Goal: Book appointment/travel/reservation

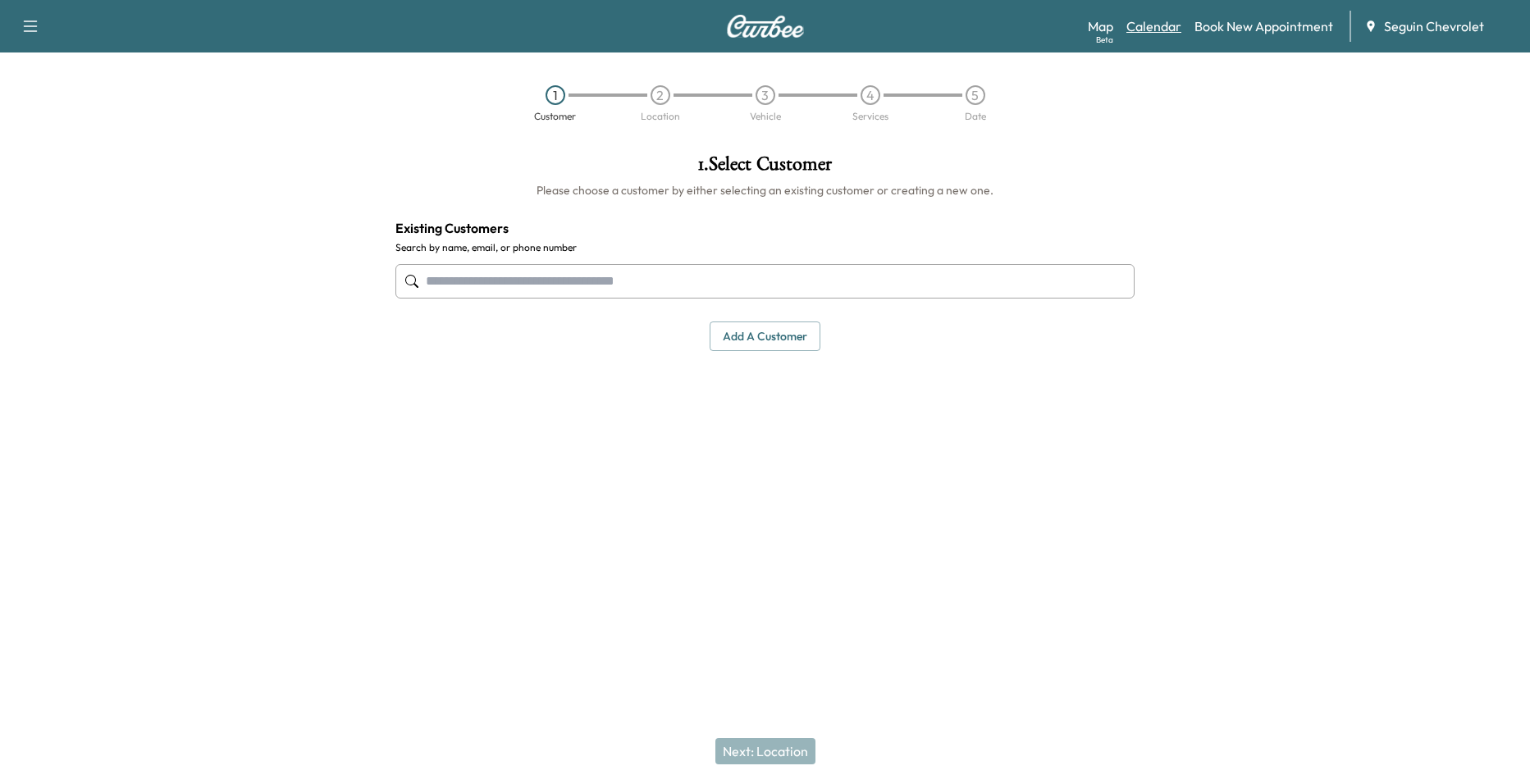
click at [1147, 23] on link "Calendar" at bounding box center [1153, 27] width 55 height 19
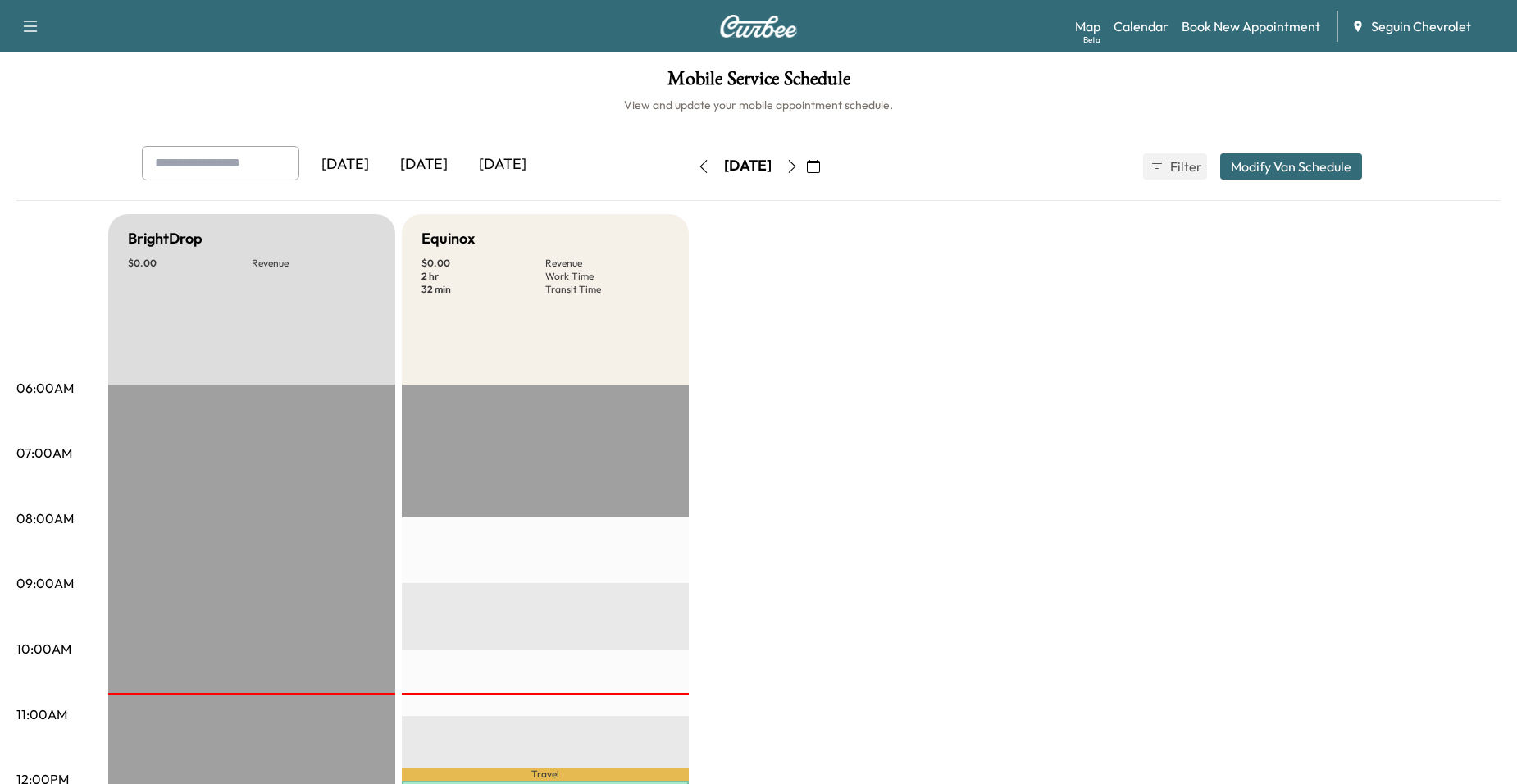
click at [798, 168] on icon "button" at bounding box center [791, 166] width 13 height 13
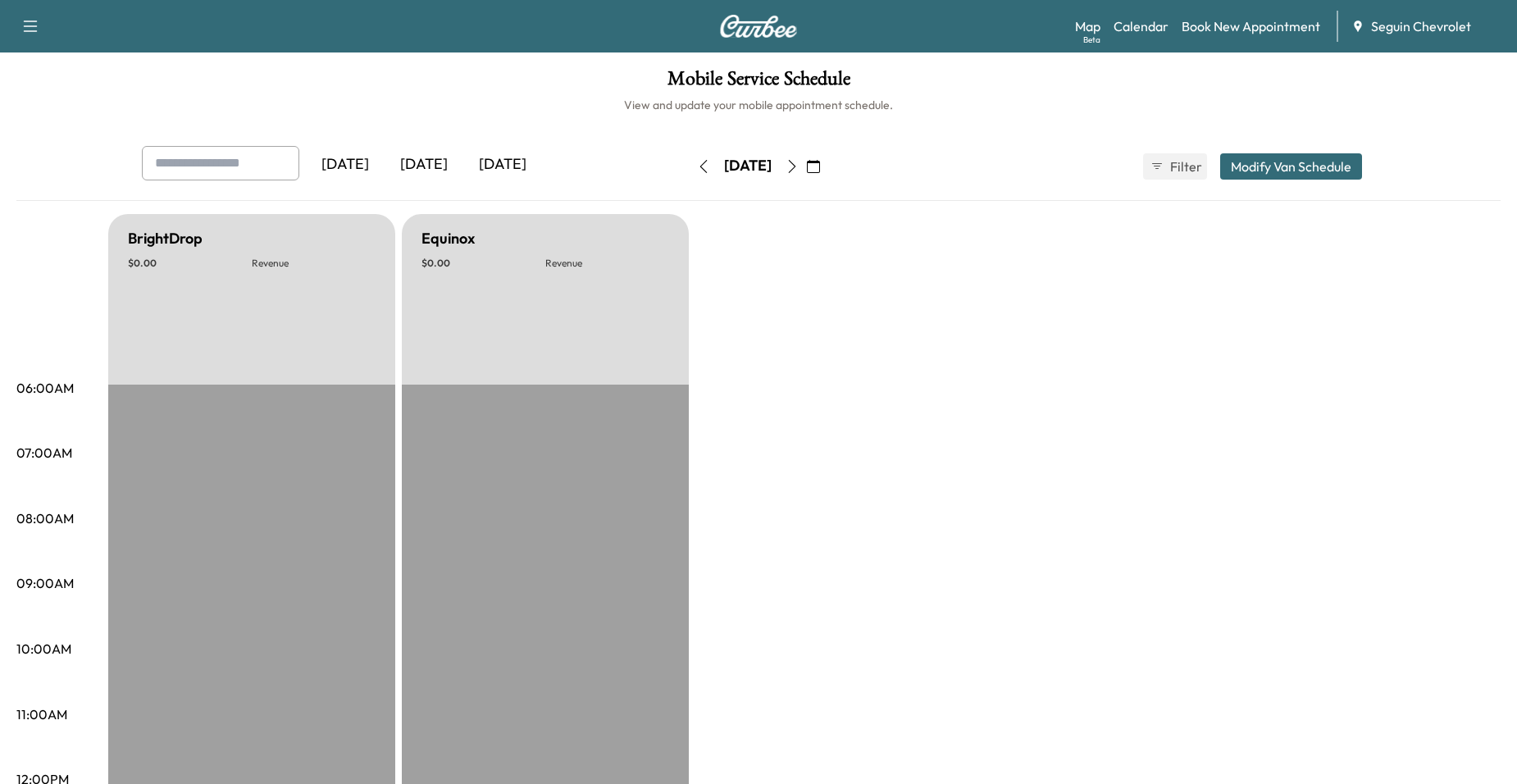
click at [798, 168] on icon "button" at bounding box center [791, 166] width 13 height 13
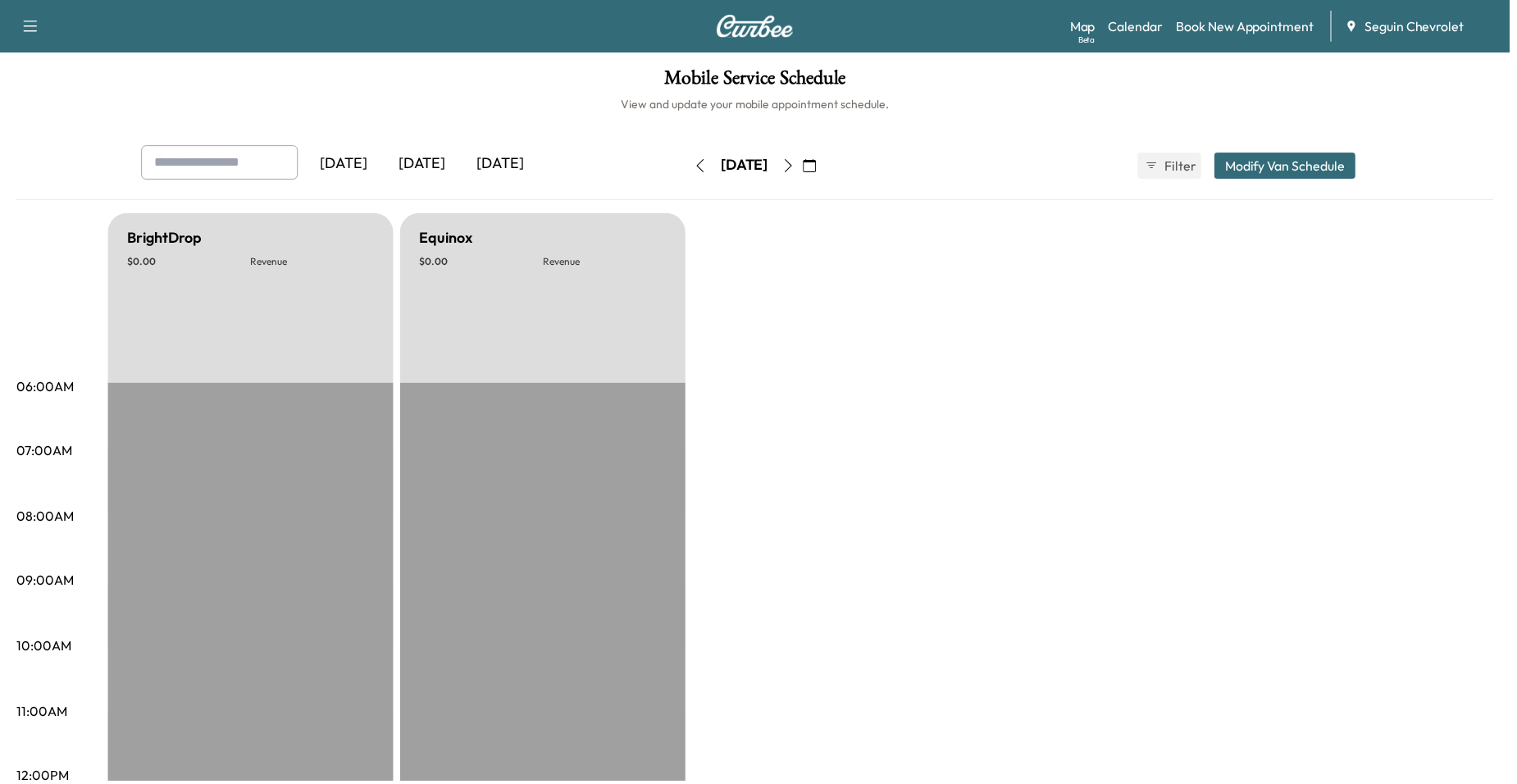
click at [798, 165] on icon "button" at bounding box center [791, 166] width 13 height 13
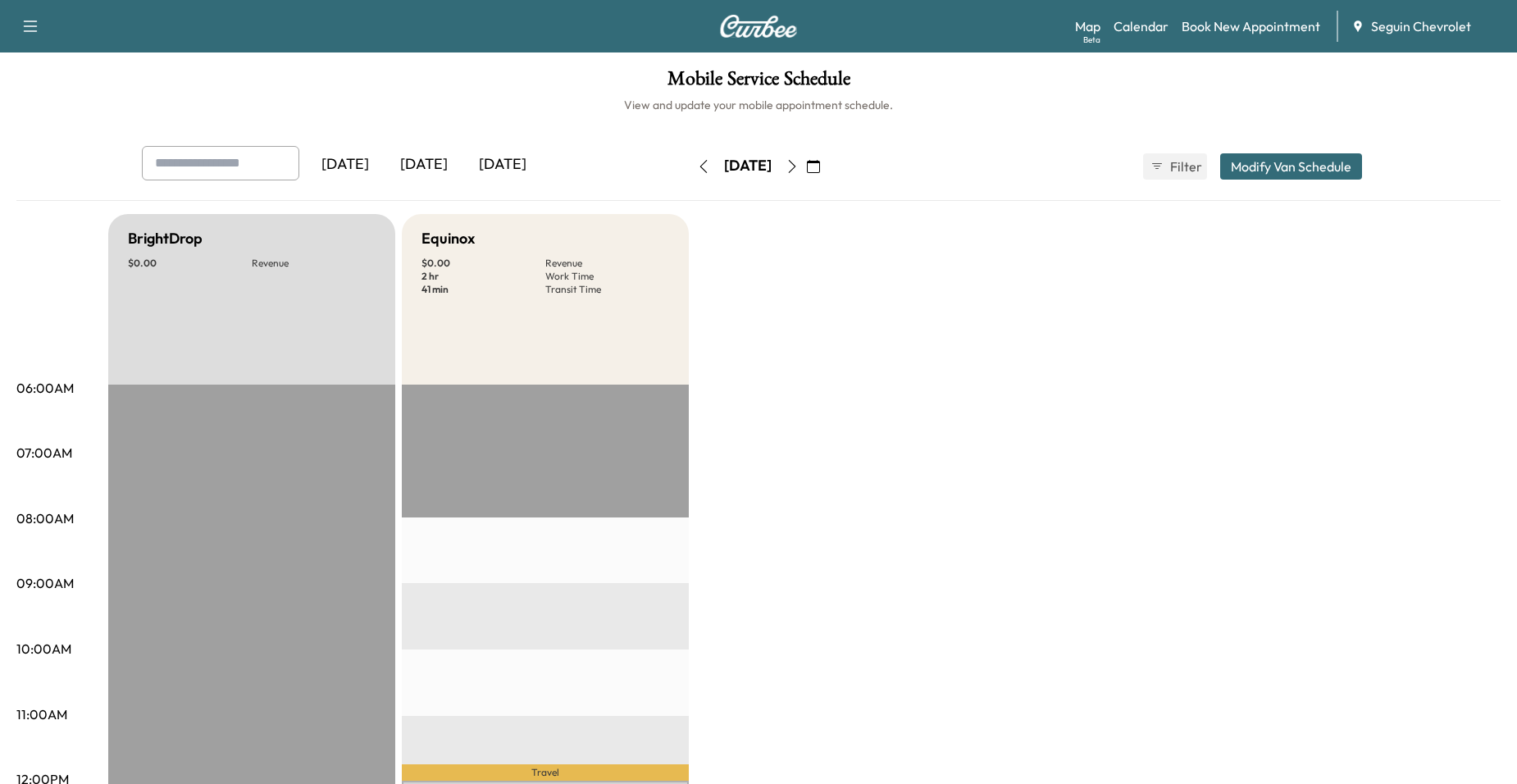
click at [798, 165] on icon "button" at bounding box center [791, 166] width 13 height 13
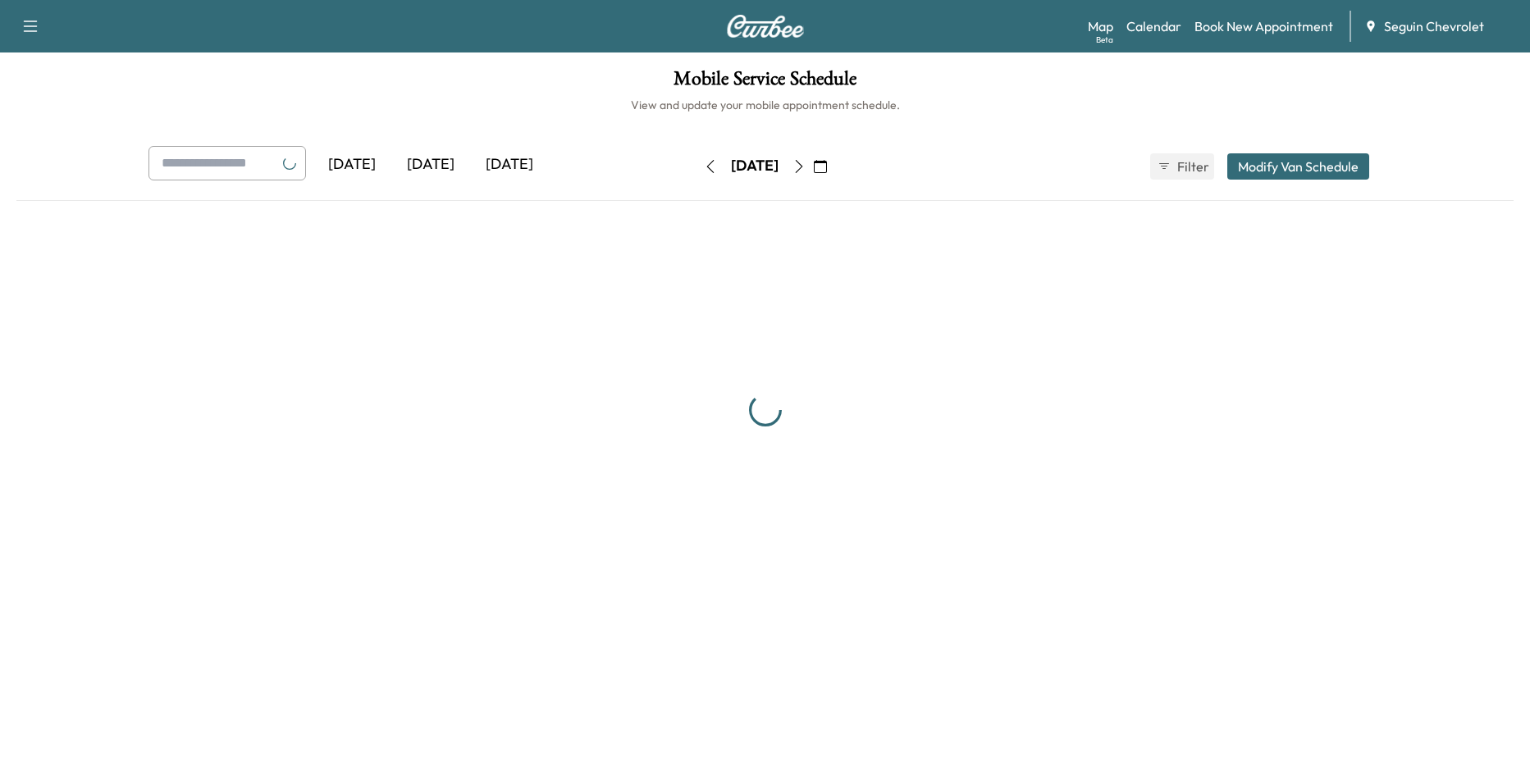
click at [806, 165] on icon "button" at bounding box center [799, 166] width 13 height 13
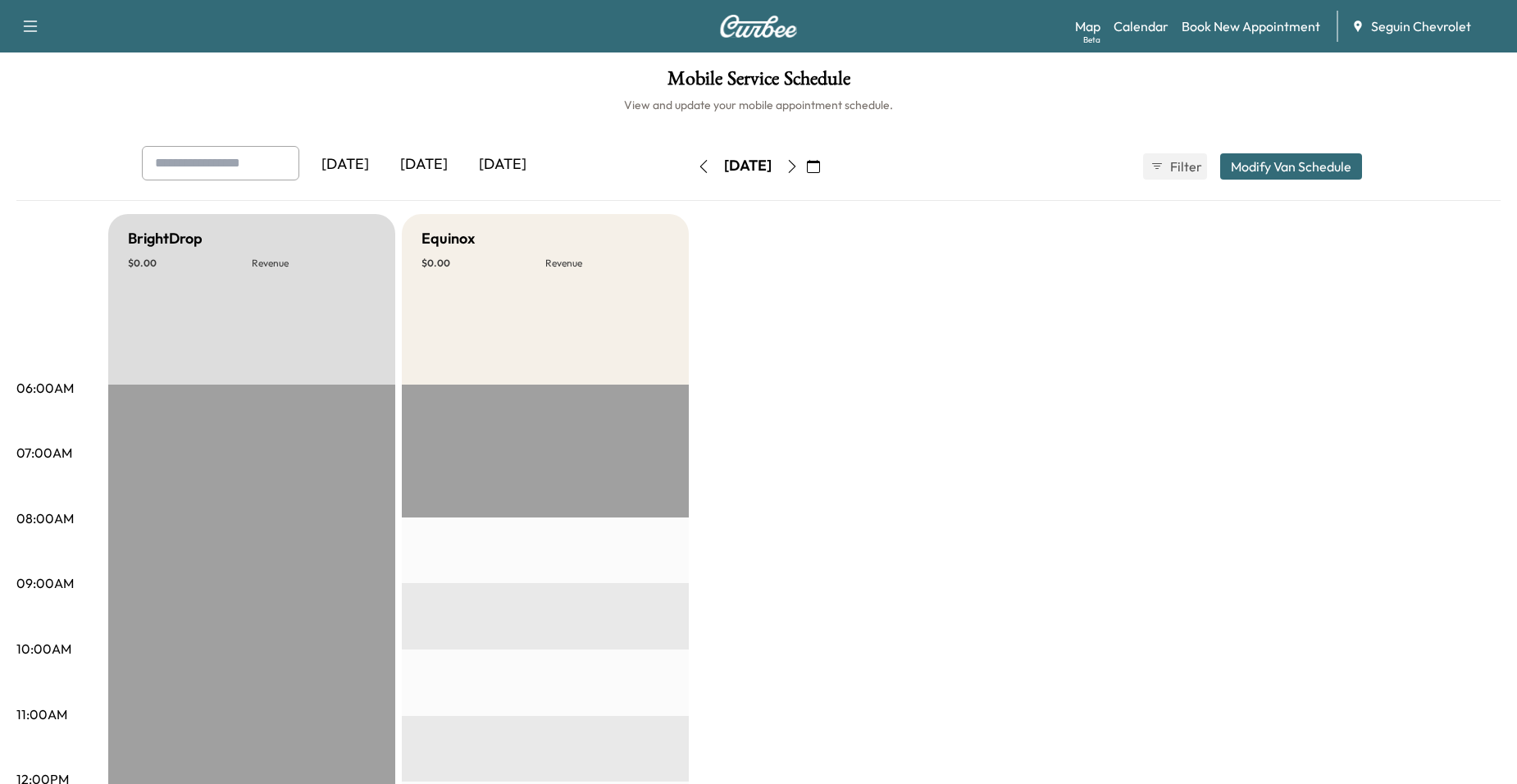
click at [798, 164] on icon "button" at bounding box center [791, 166] width 13 height 13
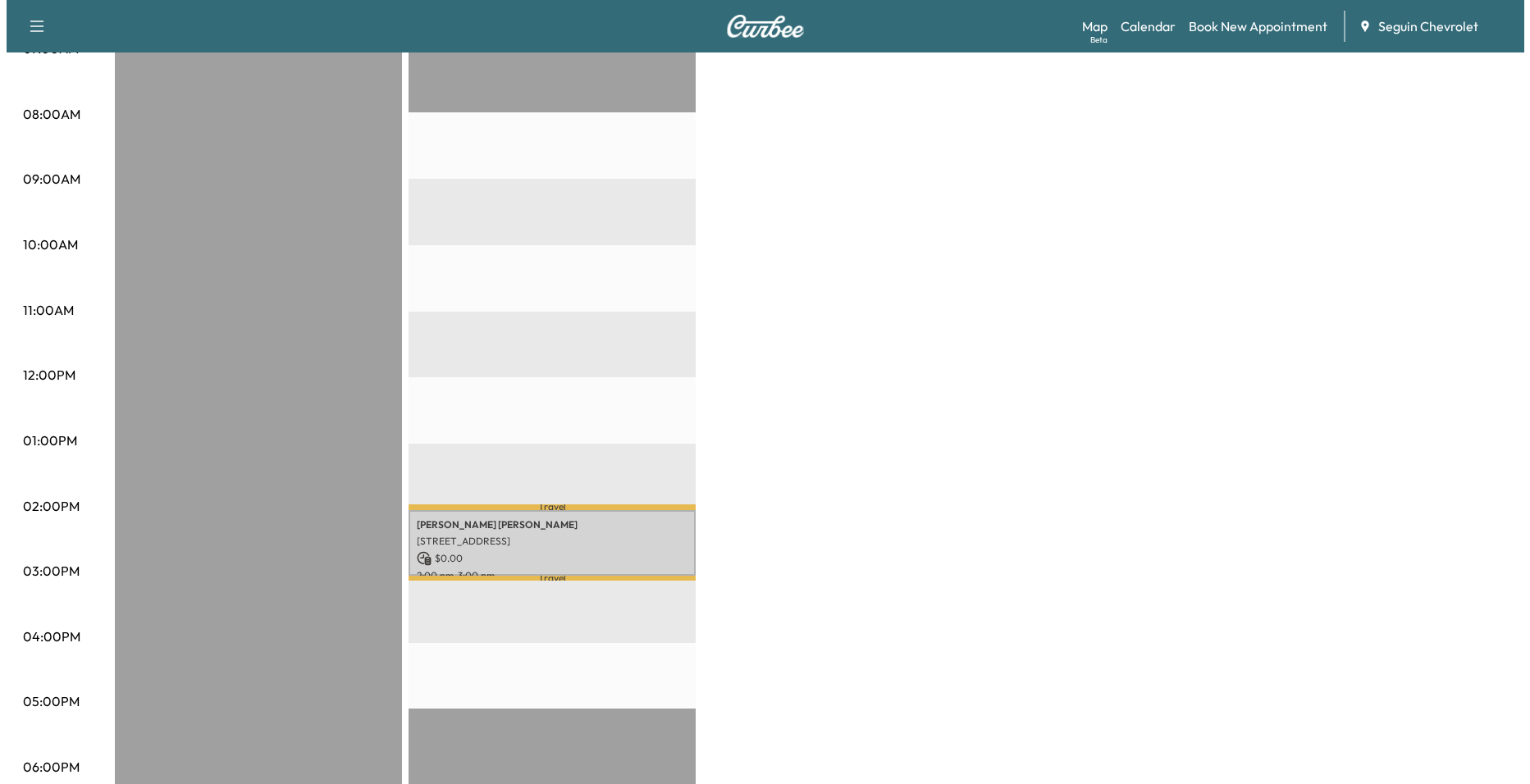
scroll to position [410, 0]
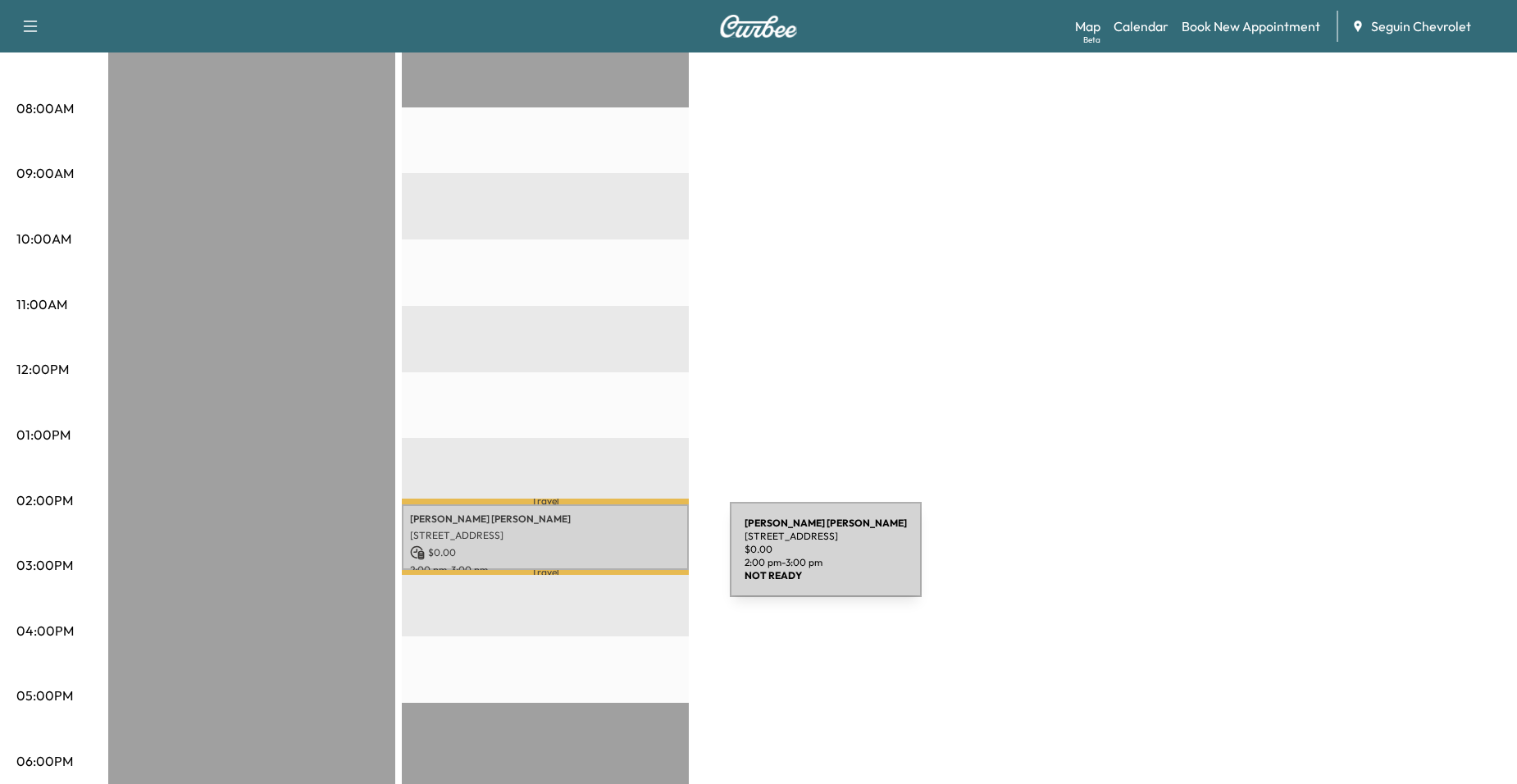
click at [601, 545] on p "$ 0.00" at bounding box center [545, 552] width 271 height 15
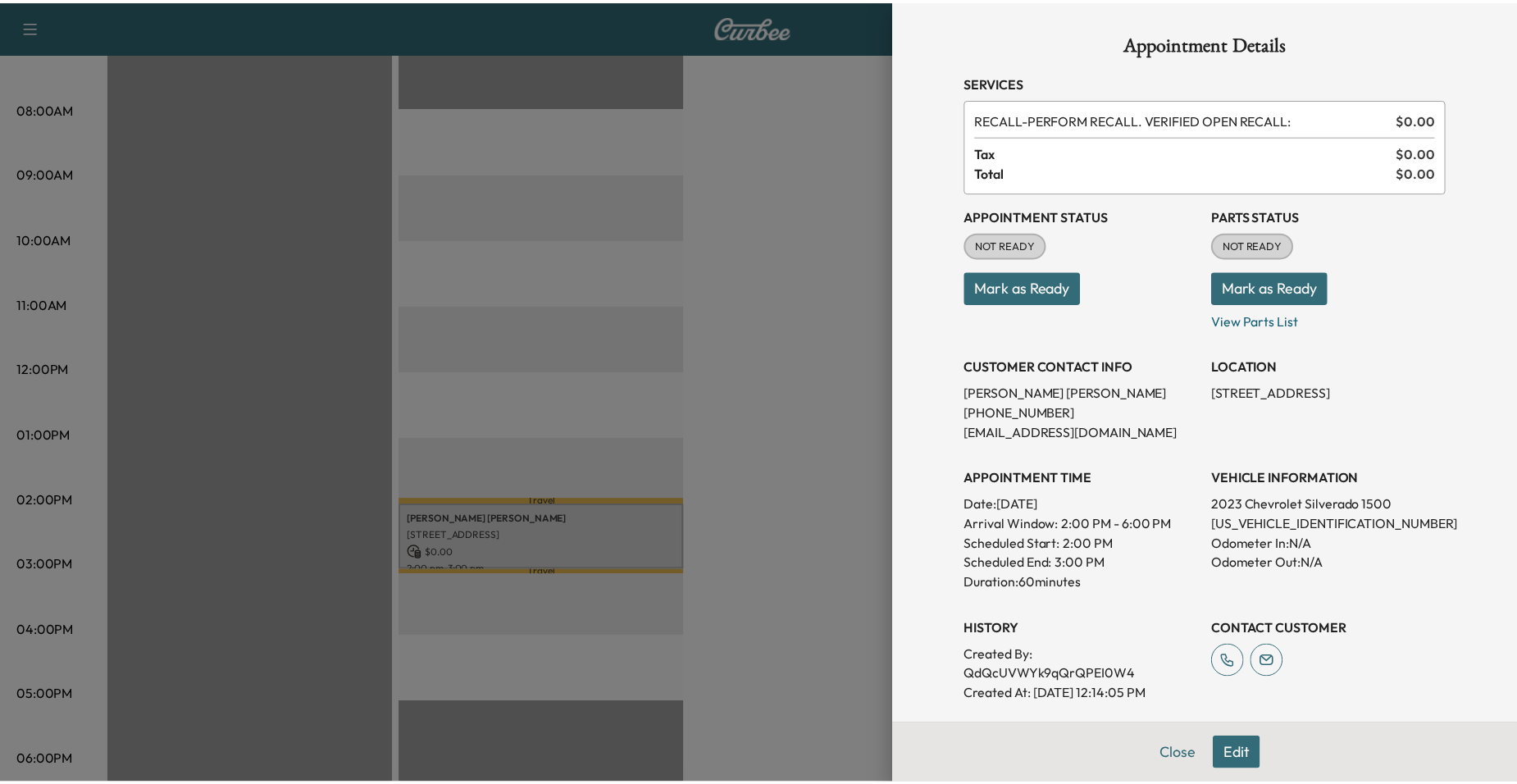
scroll to position [299, 0]
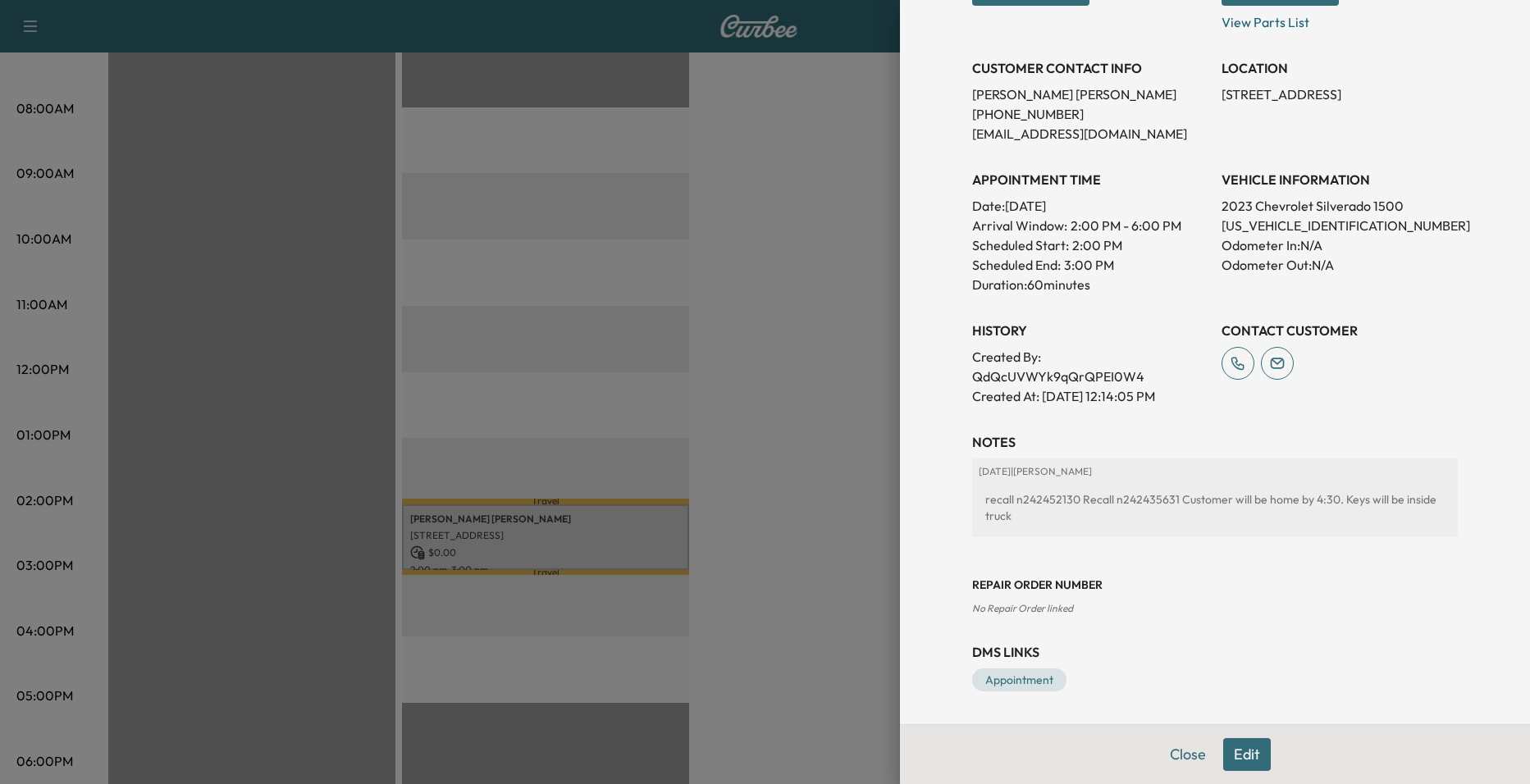
click at [685, 472] on div at bounding box center [765, 392] width 1530 height 784
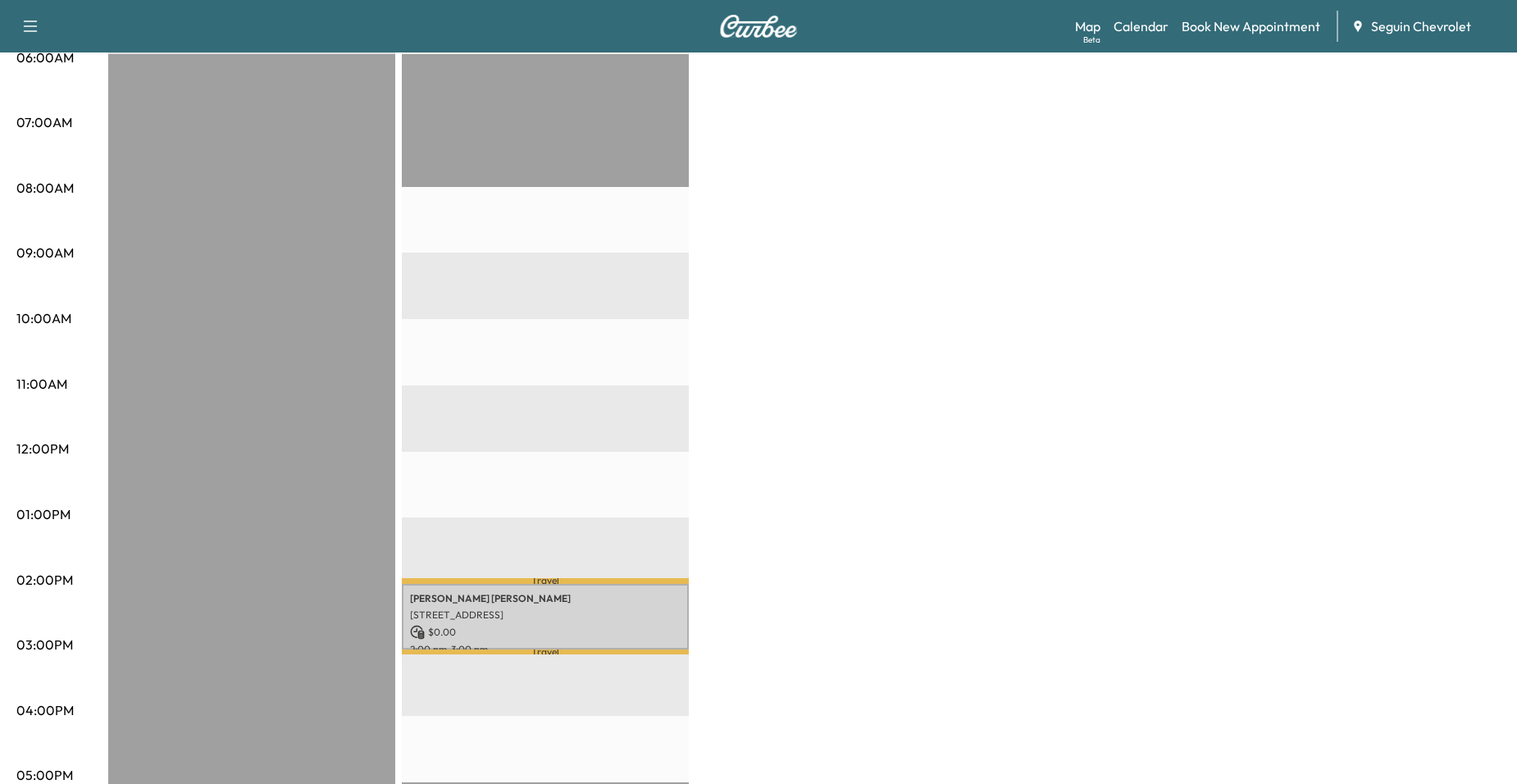
scroll to position [328, 0]
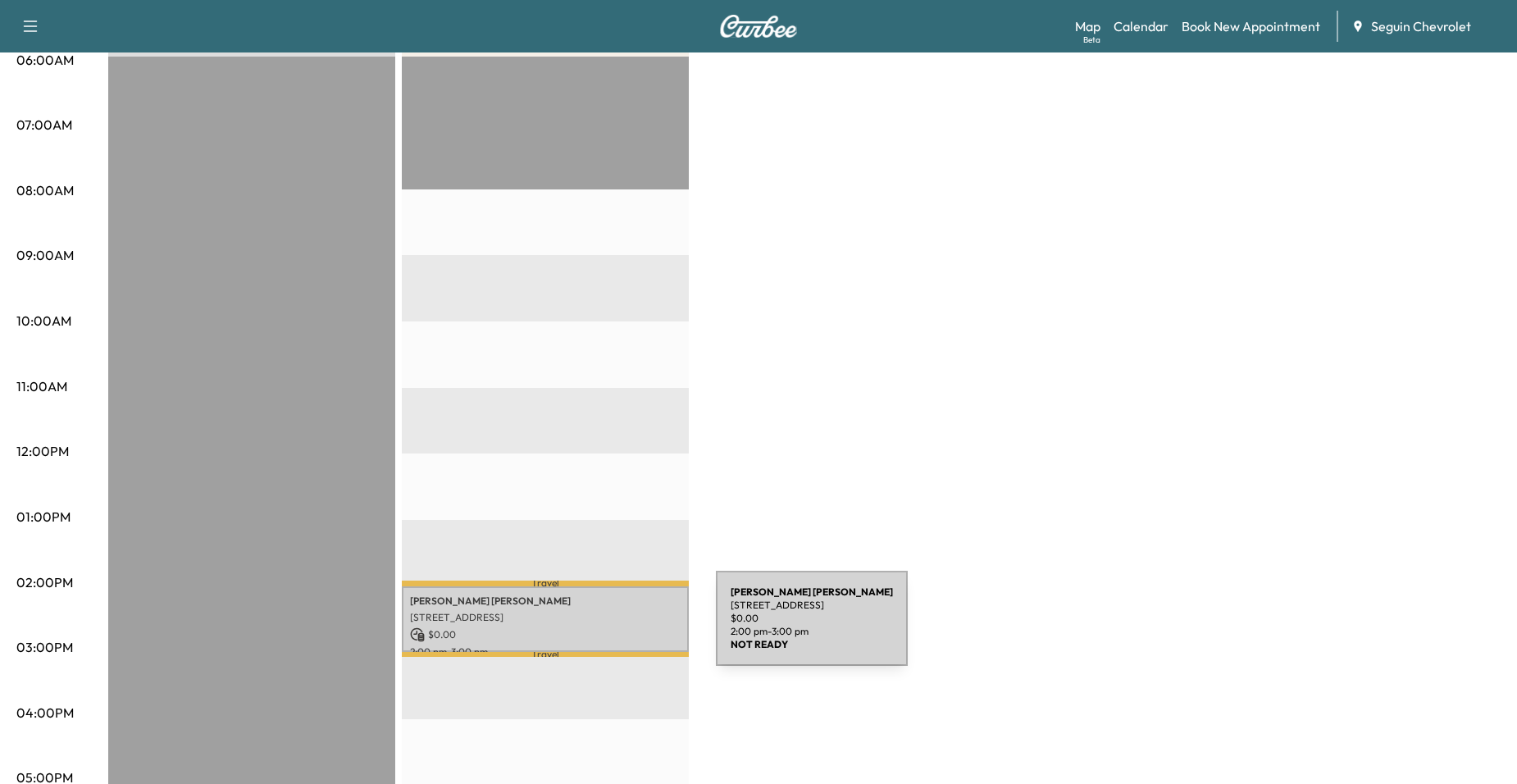
click at [592, 628] on p "$ 0.00" at bounding box center [545, 634] width 271 height 15
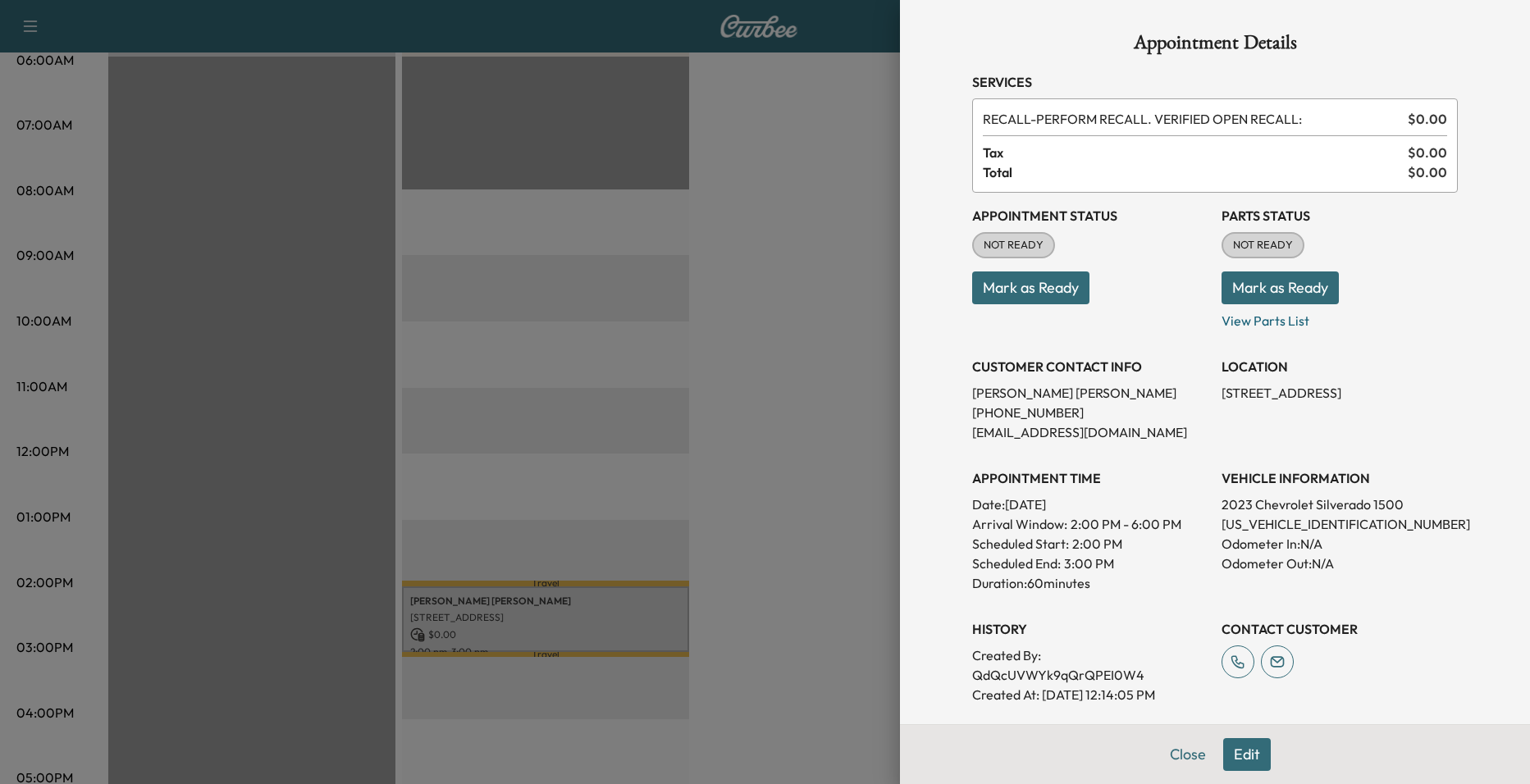
click at [593, 478] on div at bounding box center [765, 392] width 1530 height 784
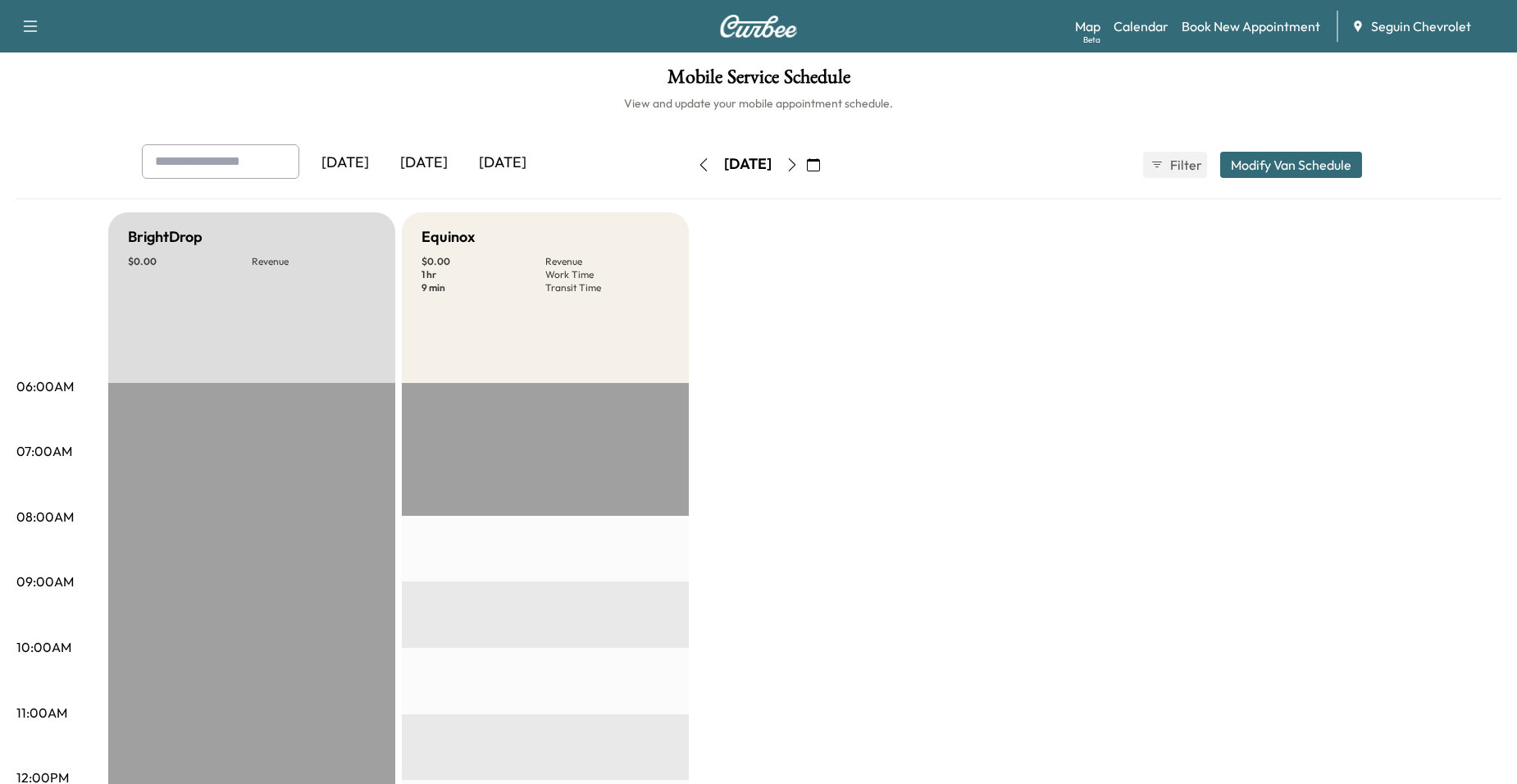
scroll to position [0, 0]
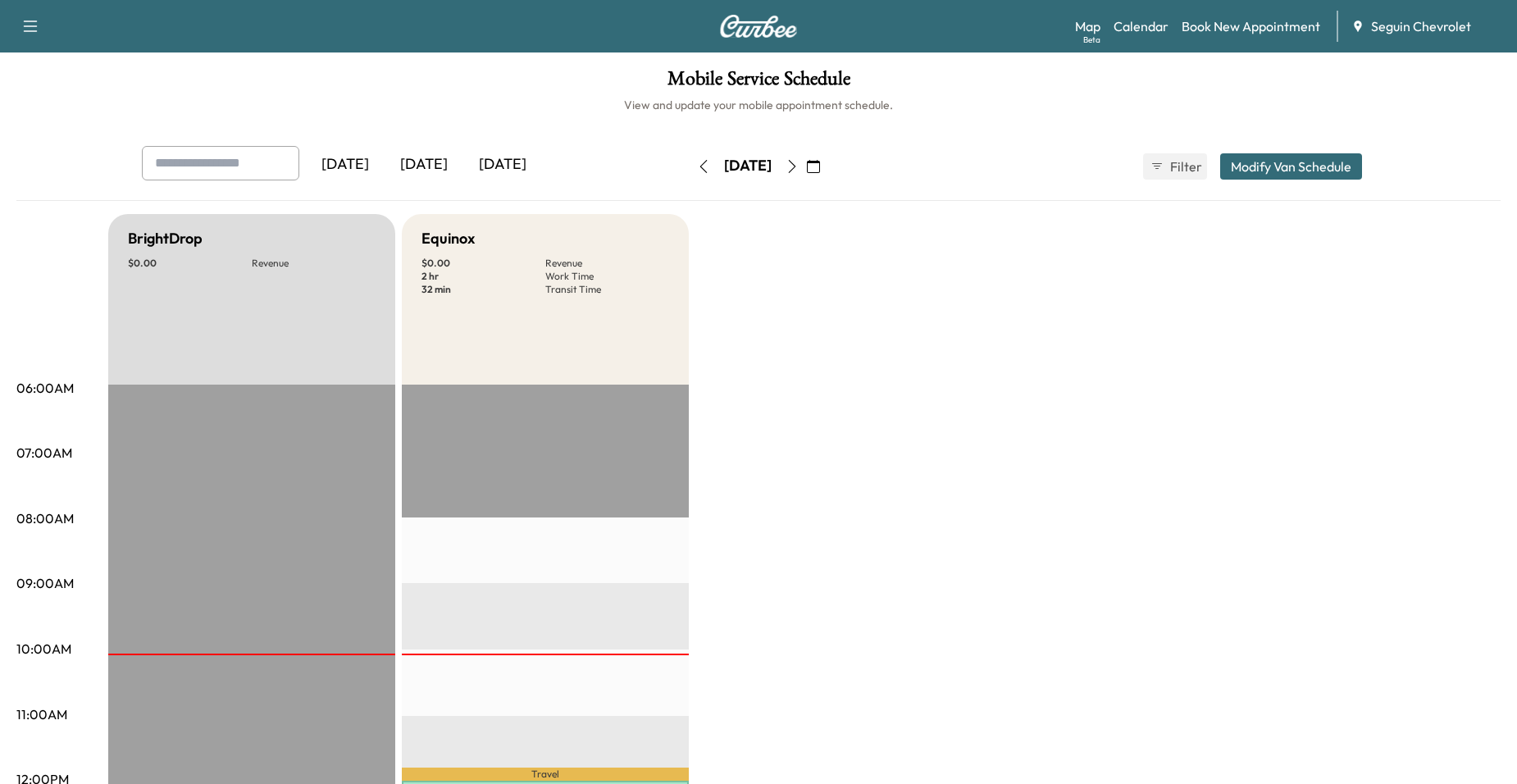
click at [796, 168] on icon "button" at bounding box center [792, 166] width 7 height 13
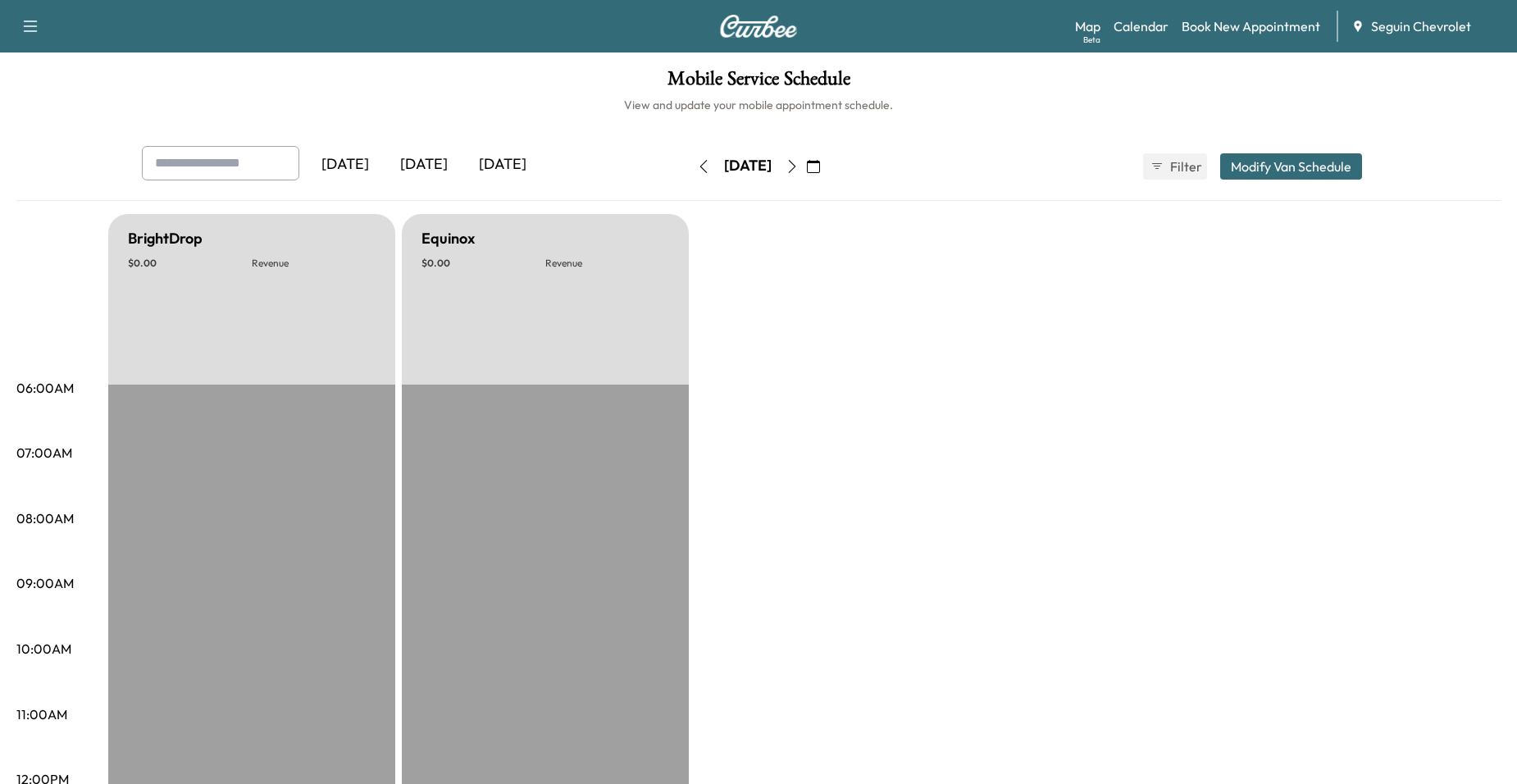
click at [806, 167] on button "button" at bounding box center [792, 166] width 28 height 27
click at [798, 171] on icon "button" at bounding box center [791, 166] width 13 height 13
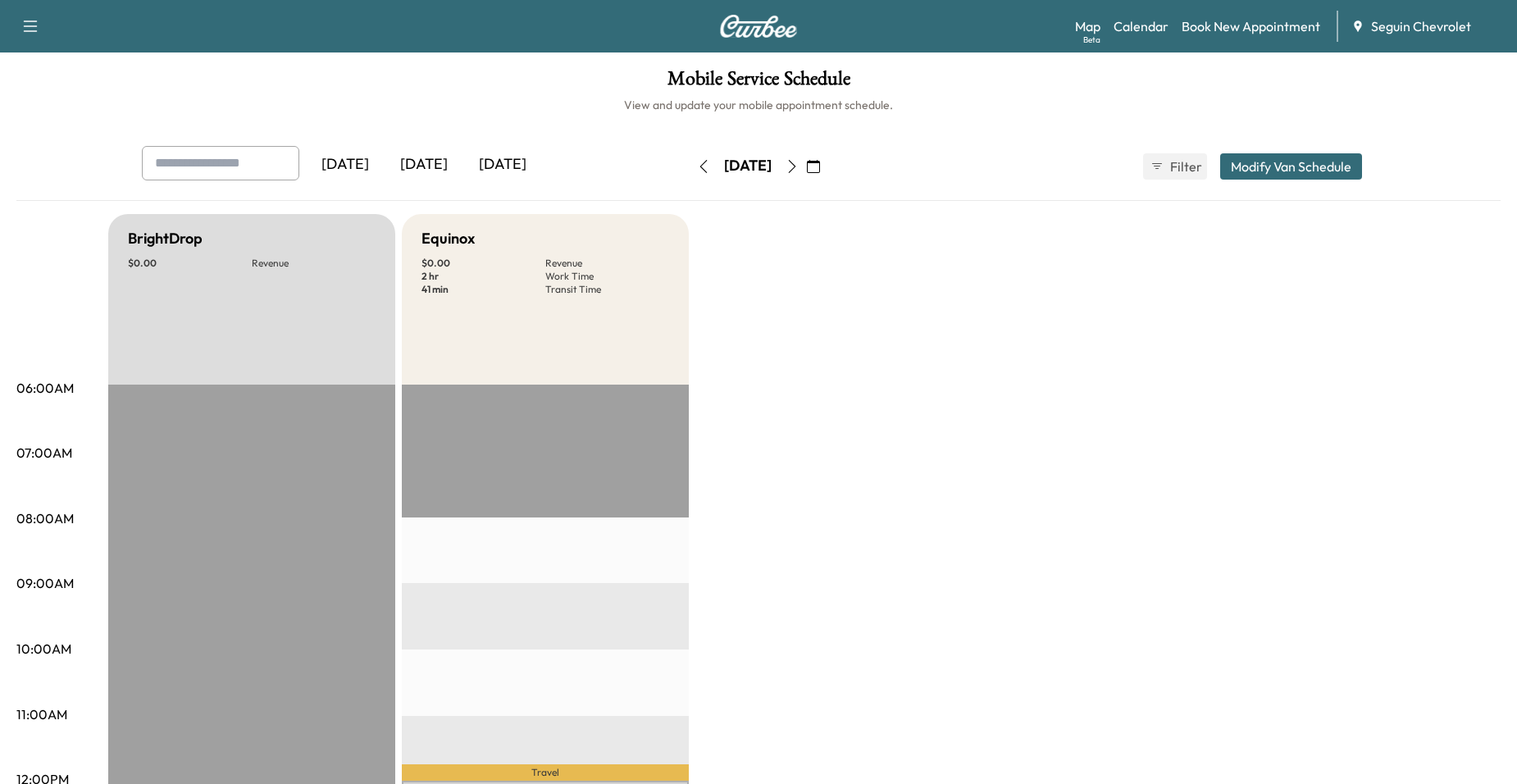
click at [798, 166] on icon "button" at bounding box center [791, 166] width 13 height 13
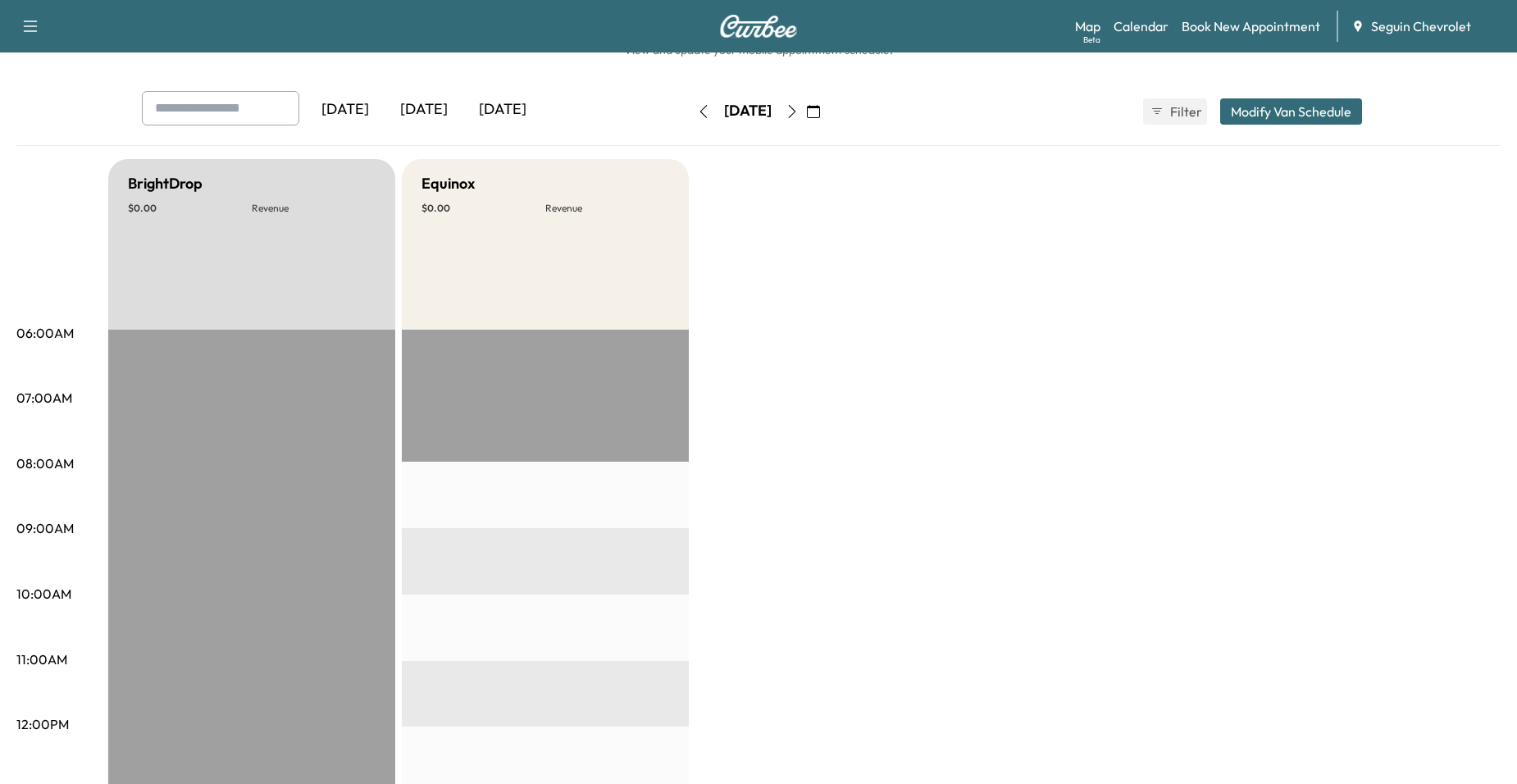
scroll to position [82, 0]
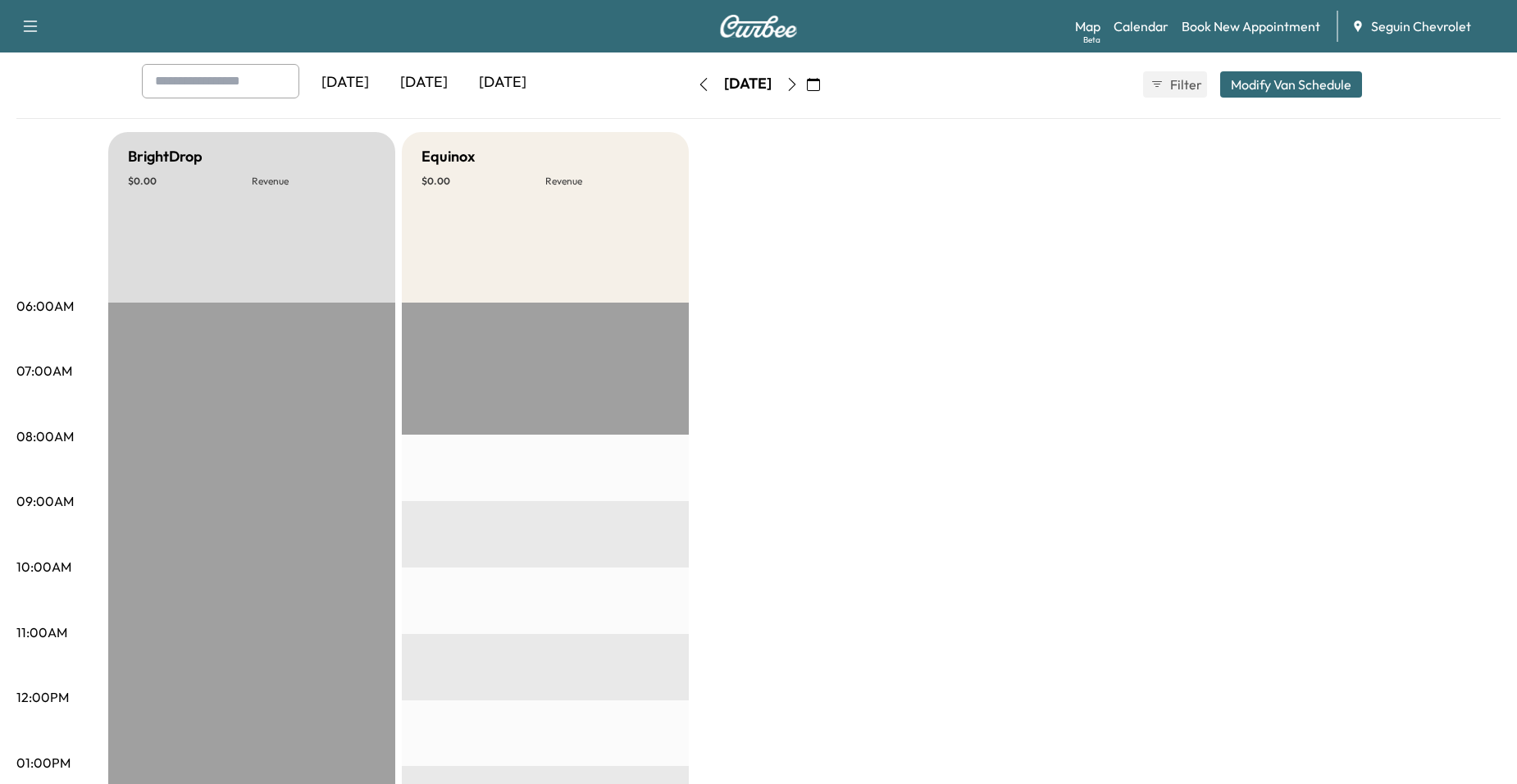
click at [697, 79] on icon "button" at bounding box center [703, 84] width 13 height 13
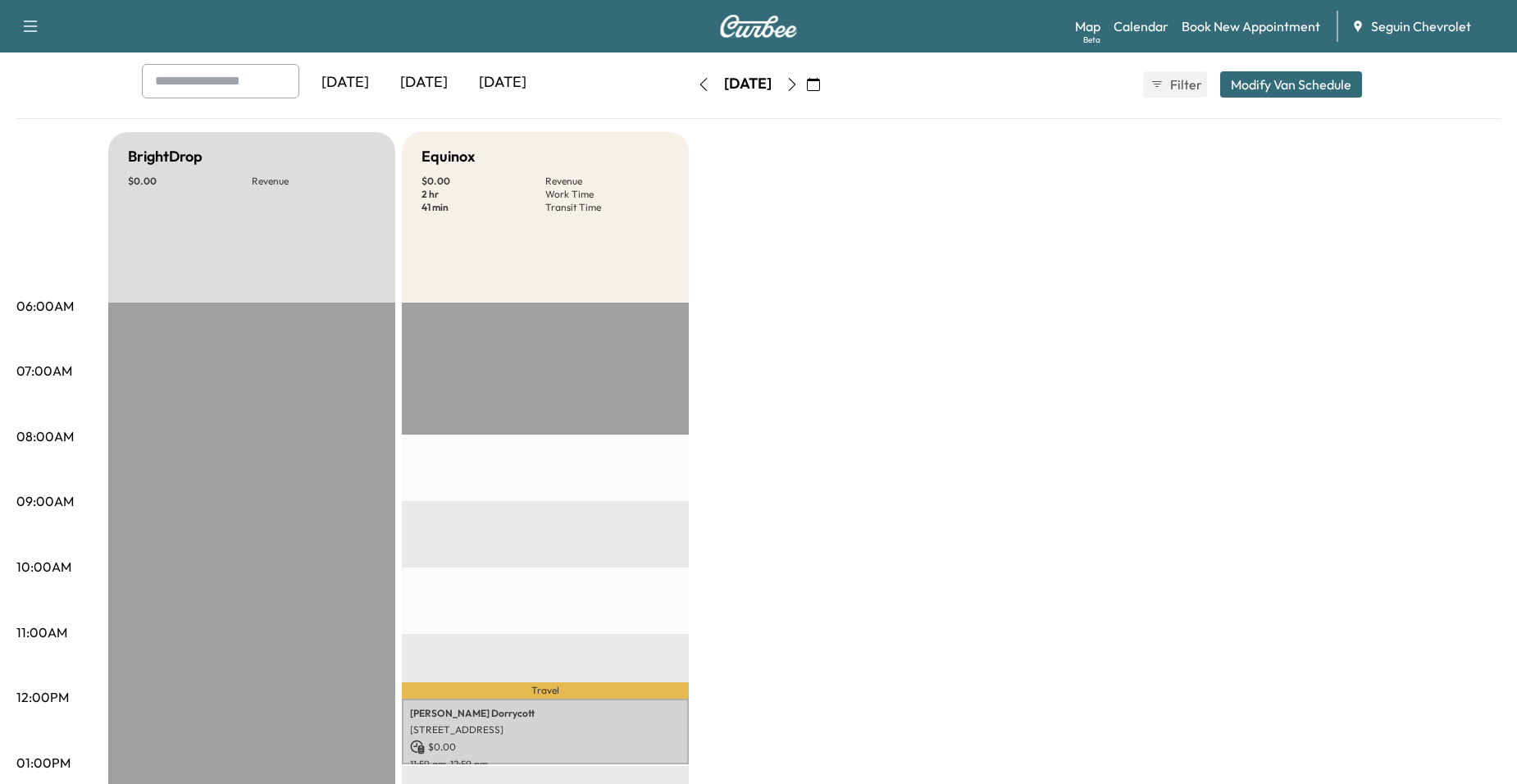
click at [697, 79] on icon "button" at bounding box center [703, 84] width 13 height 13
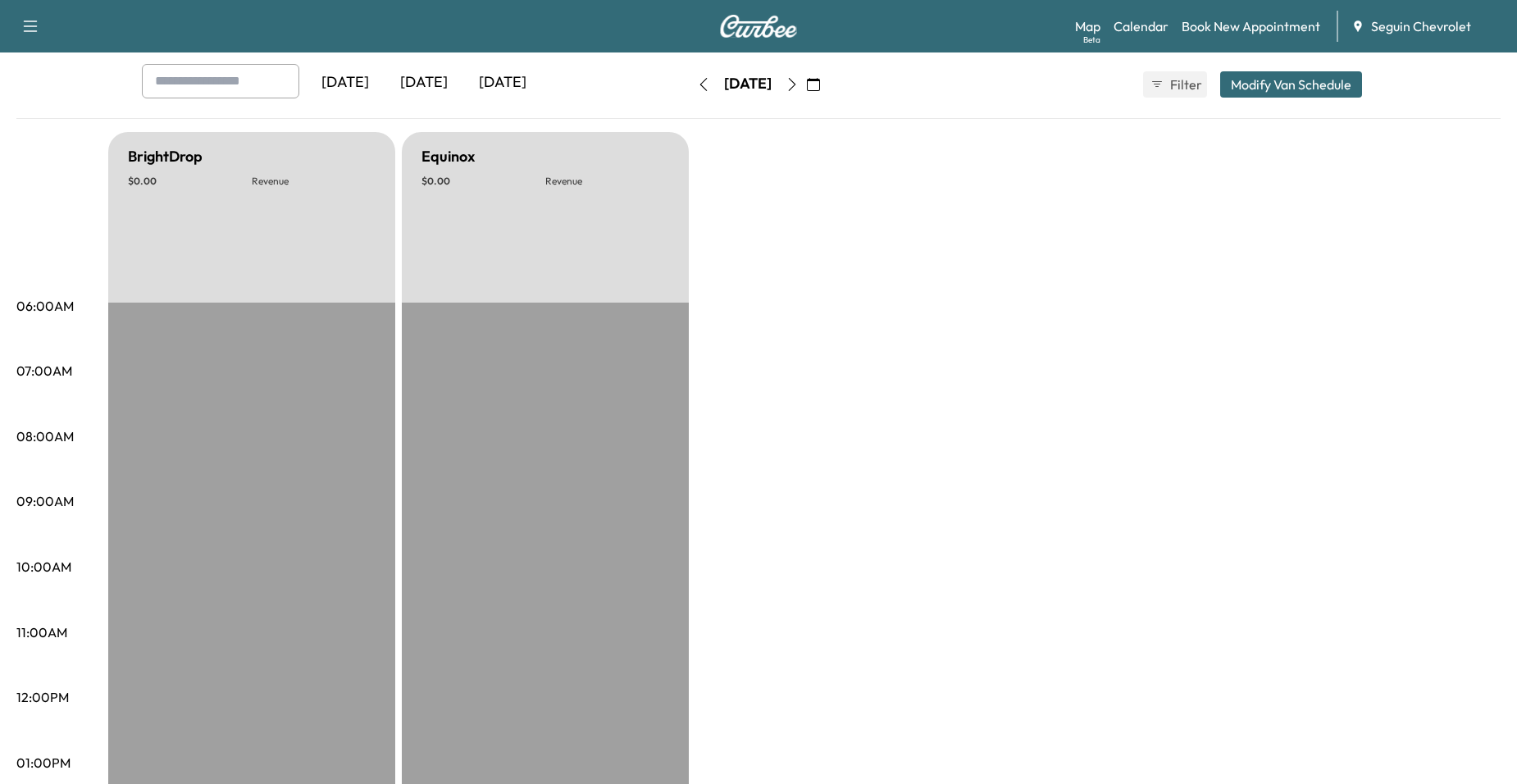
click at [798, 85] on icon "button" at bounding box center [791, 84] width 13 height 13
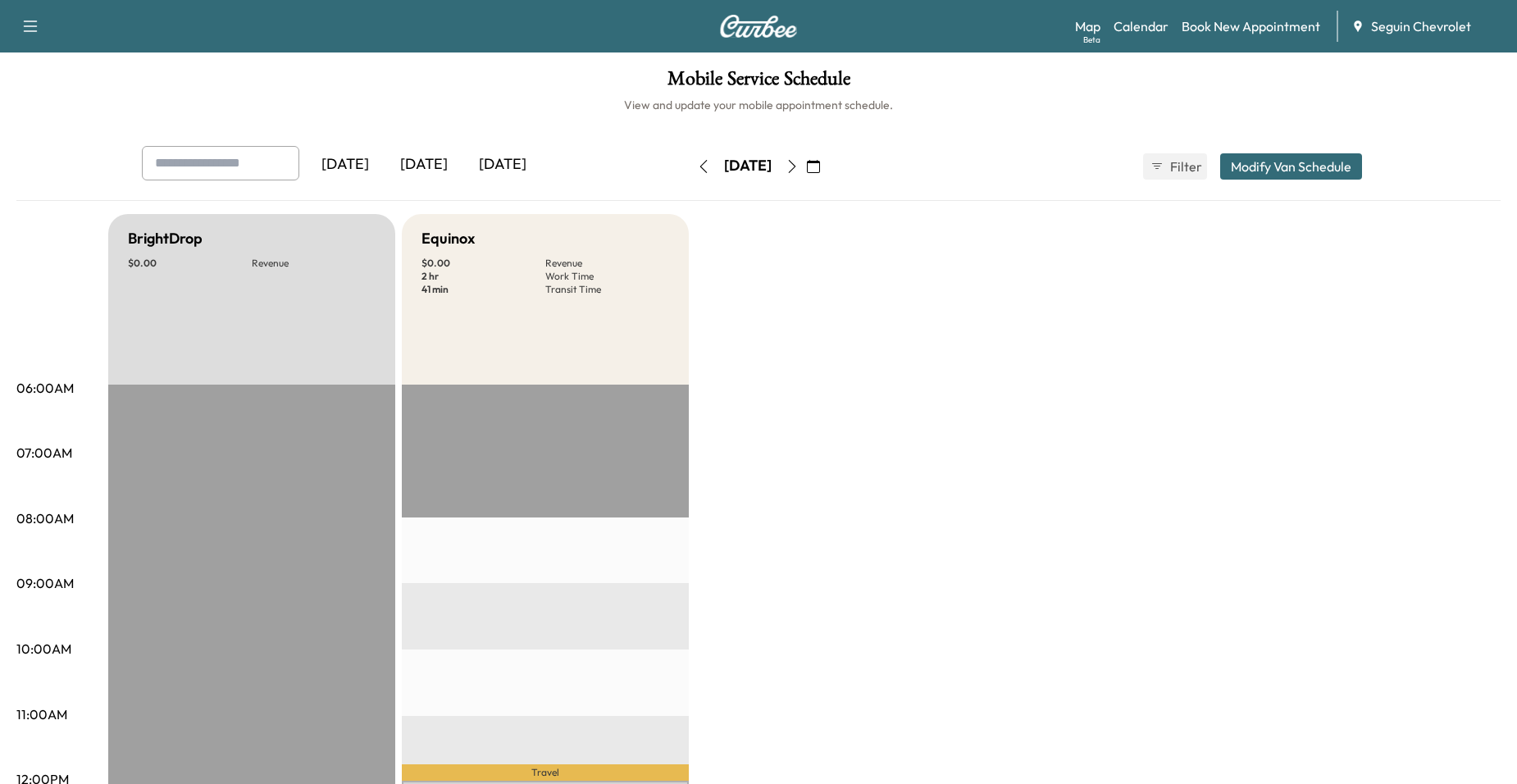
click at [798, 166] on icon "button" at bounding box center [791, 166] width 13 height 13
click at [690, 175] on button "button" at bounding box center [704, 166] width 28 height 27
click at [697, 164] on icon "button" at bounding box center [703, 166] width 13 height 13
click at [827, 151] on div "Monday, September 8 September 2025 S M T W T F S 31 1 2 3 4 5 6 7 8 9 10 11 12 …" at bounding box center [758, 166] width 138 height 52
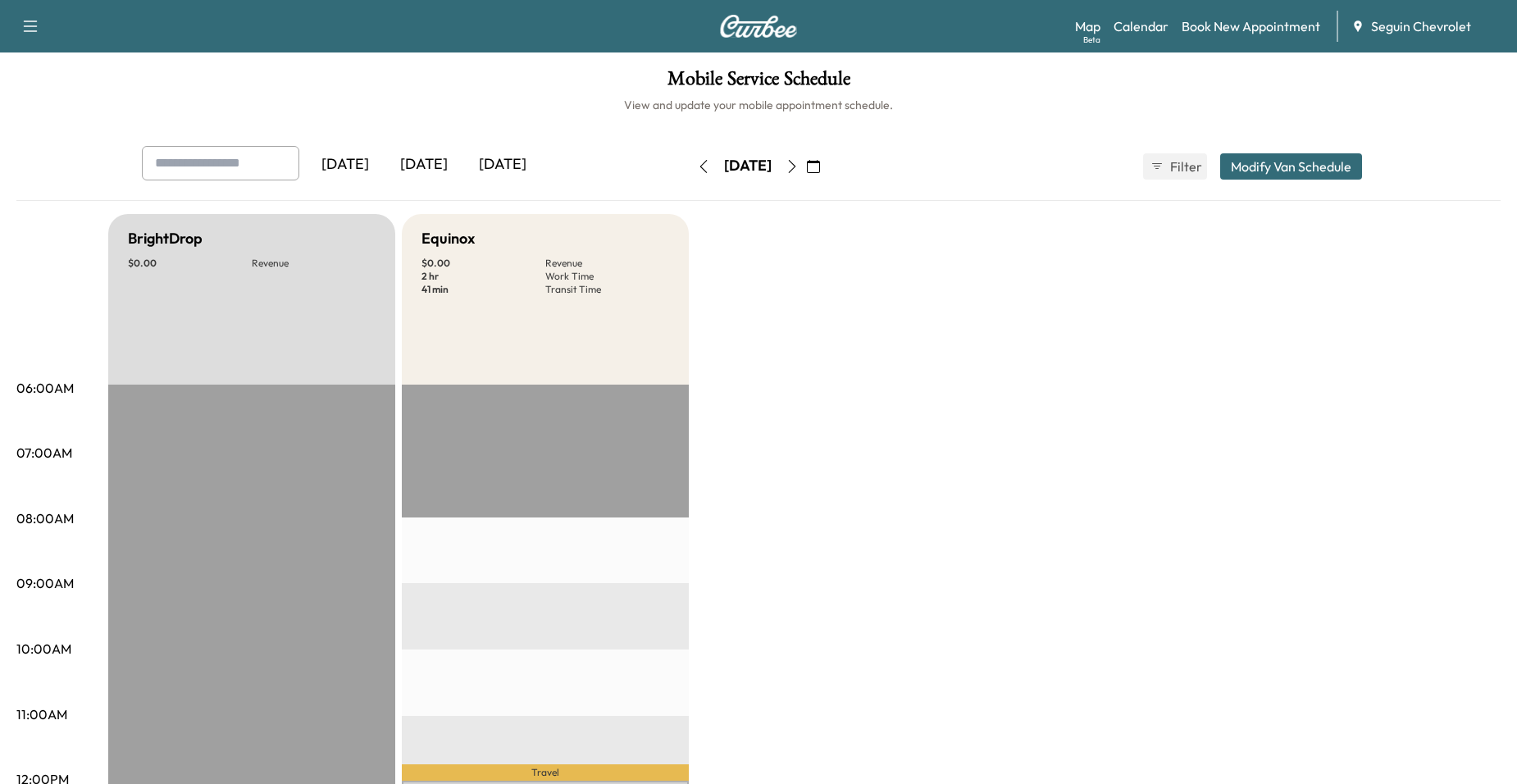
click at [798, 164] on icon "button" at bounding box center [791, 166] width 13 height 13
click at [819, 164] on icon "button" at bounding box center [813, 166] width 13 height 13
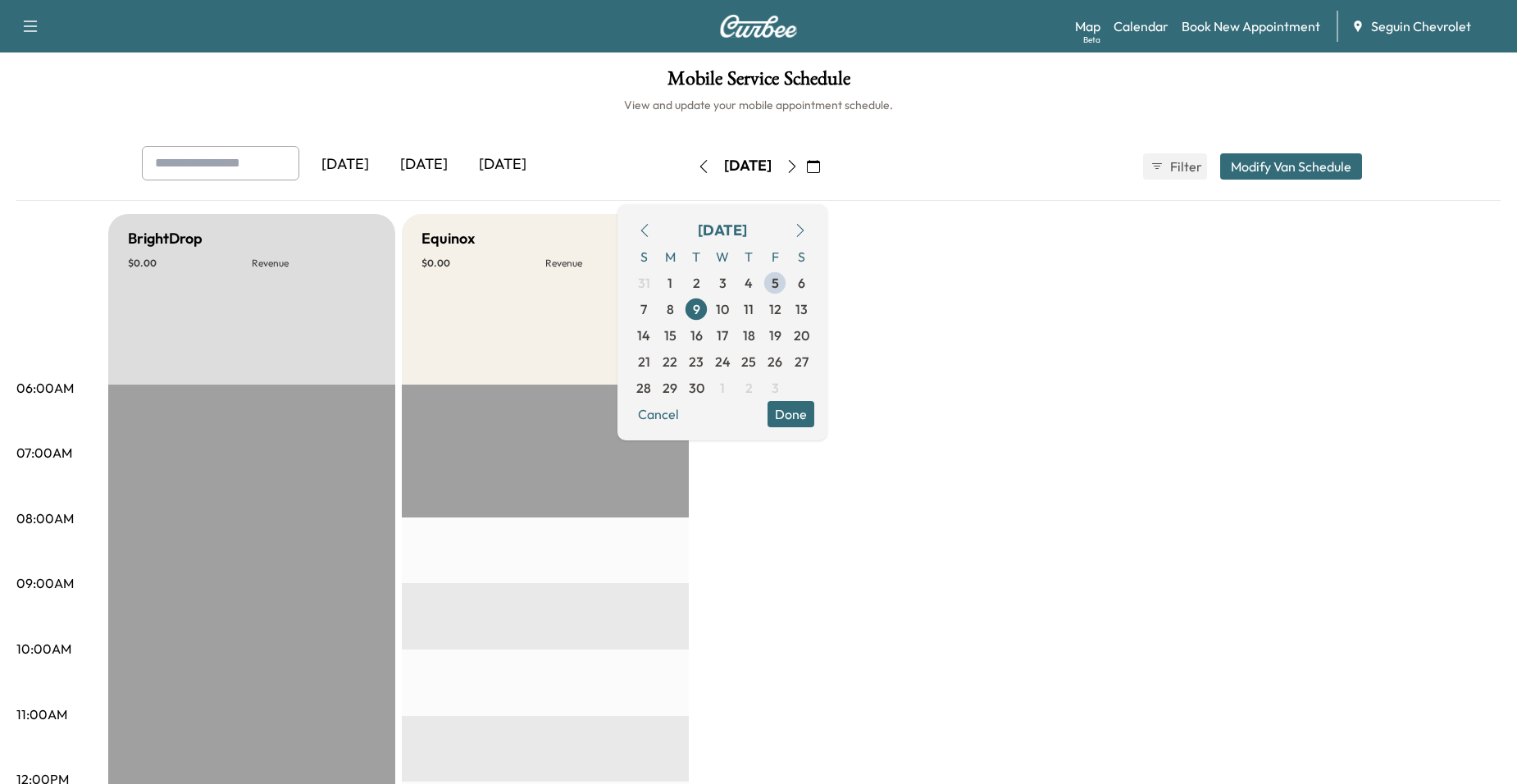
click at [814, 414] on button "Done" at bounding box center [790, 414] width 47 height 27
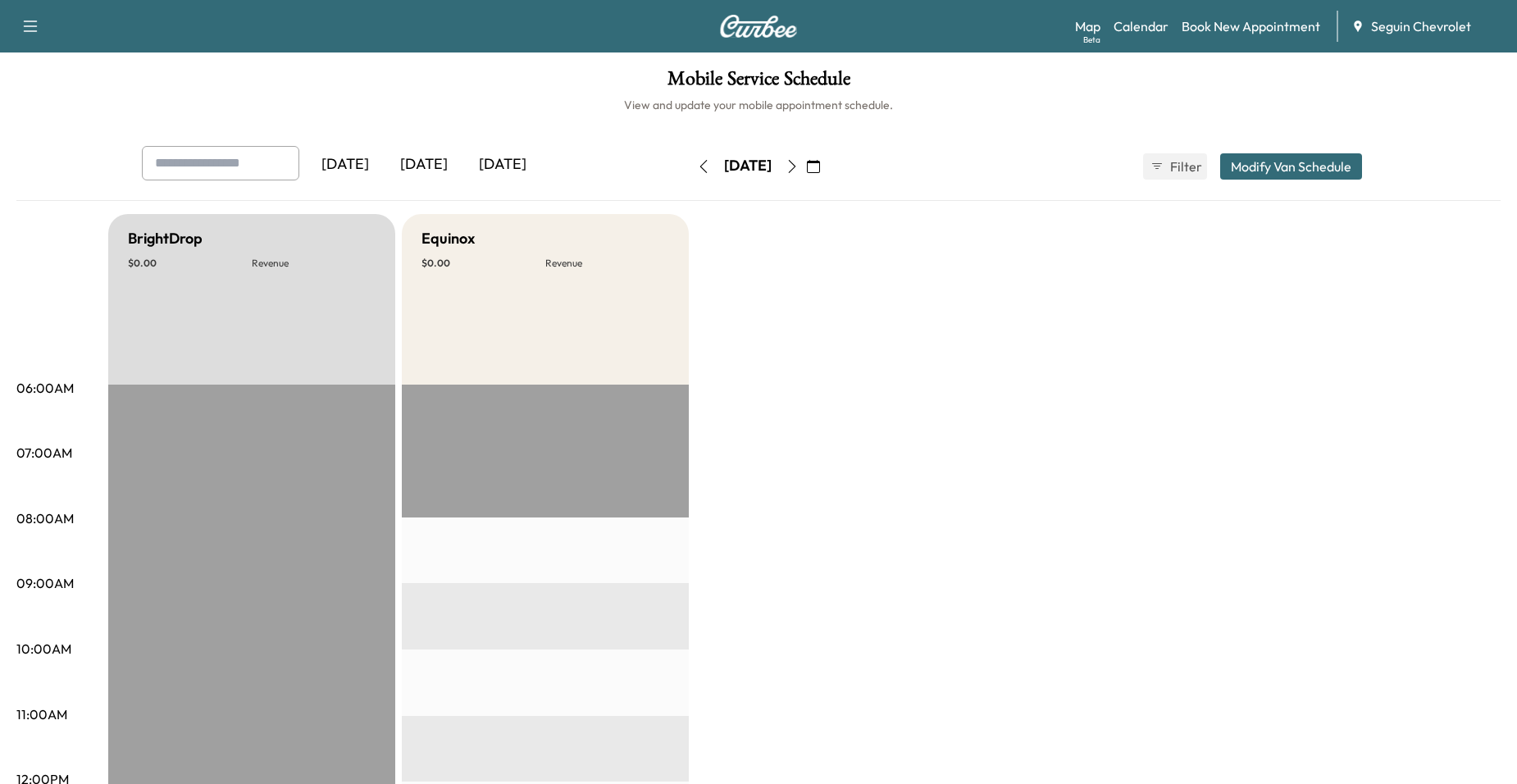
click at [798, 164] on icon "button" at bounding box center [791, 166] width 13 height 13
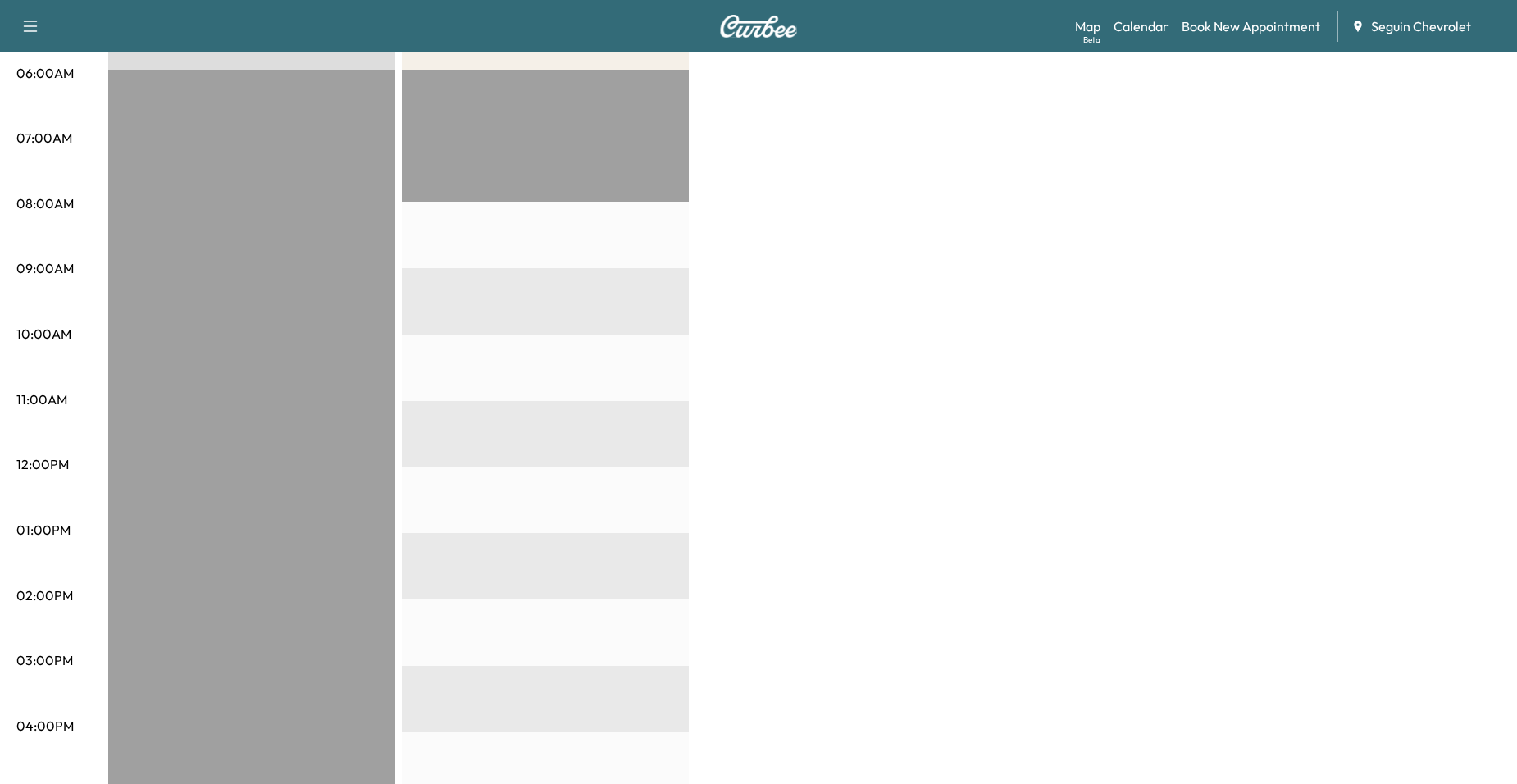
scroll to position [246, 0]
